Goal: Use online tool/utility: Utilize a website feature to perform a specific function

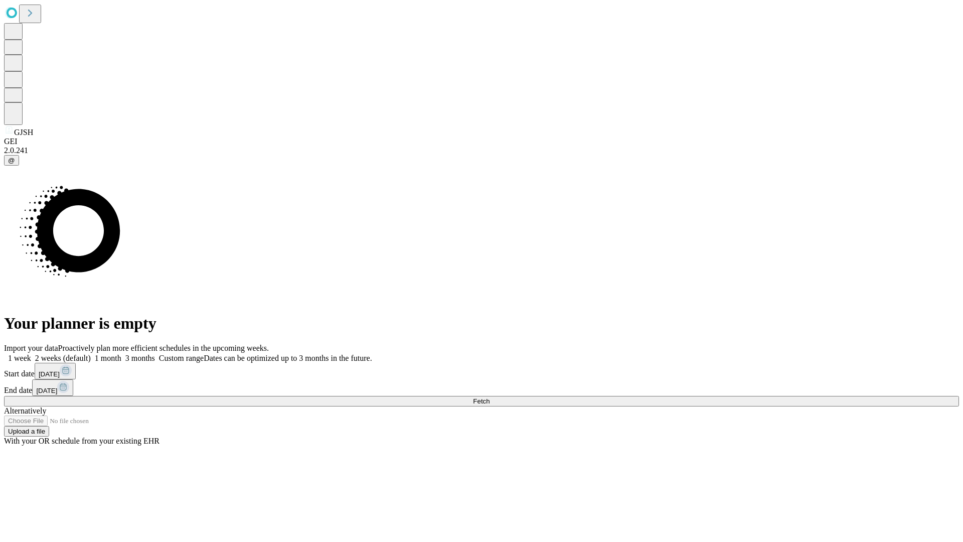
click at [490, 397] on span "Fetch" at bounding box center [481, 401] width 17 height 8
